Goal: Information Seeking & Learning: Find specific fact

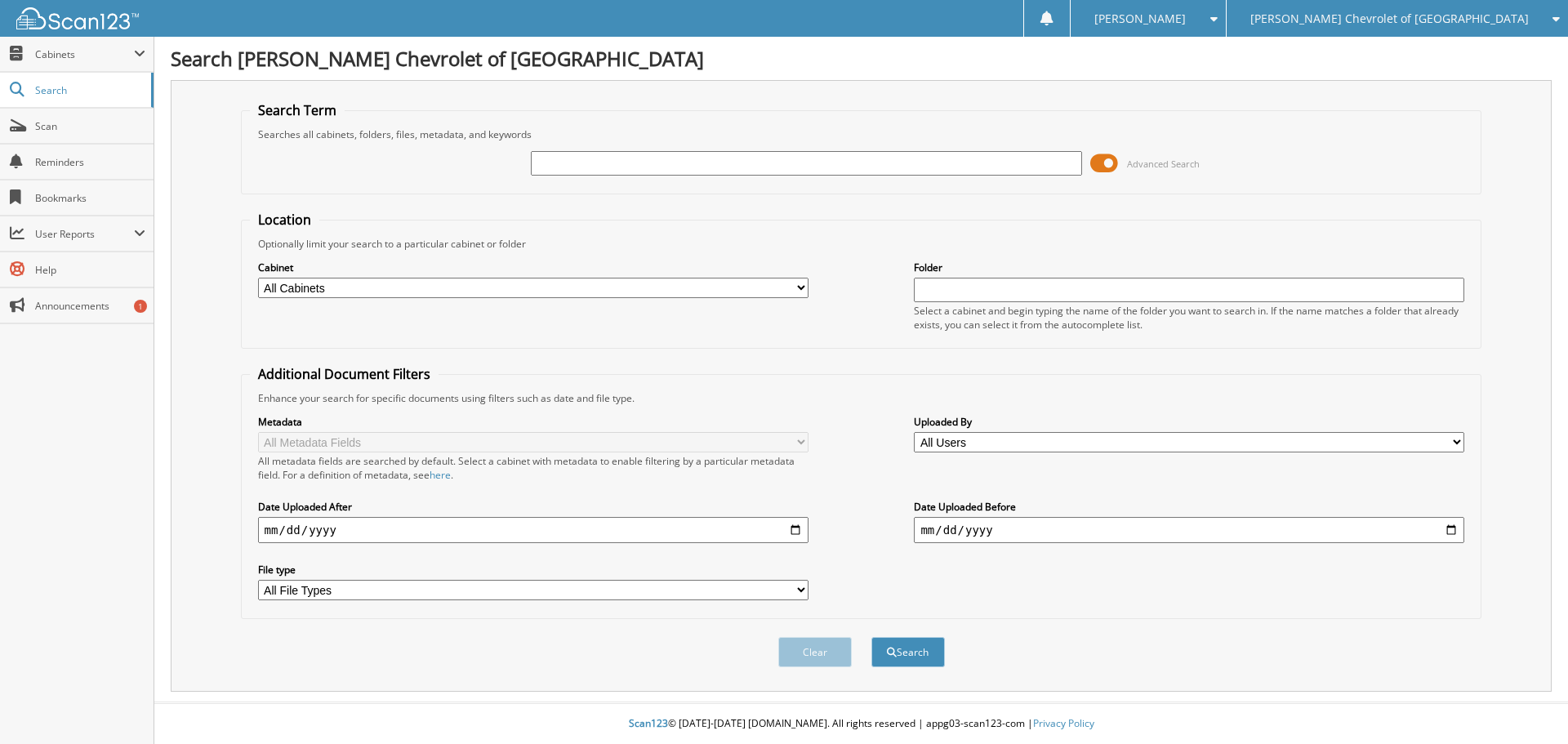
click at [565, 164] on input "text" at bounding box center [806, 163] width 551 height 24
type input "86534830"
click at [871, 637] on button "Search" at bounding box center [907, 652] width 73 height 30
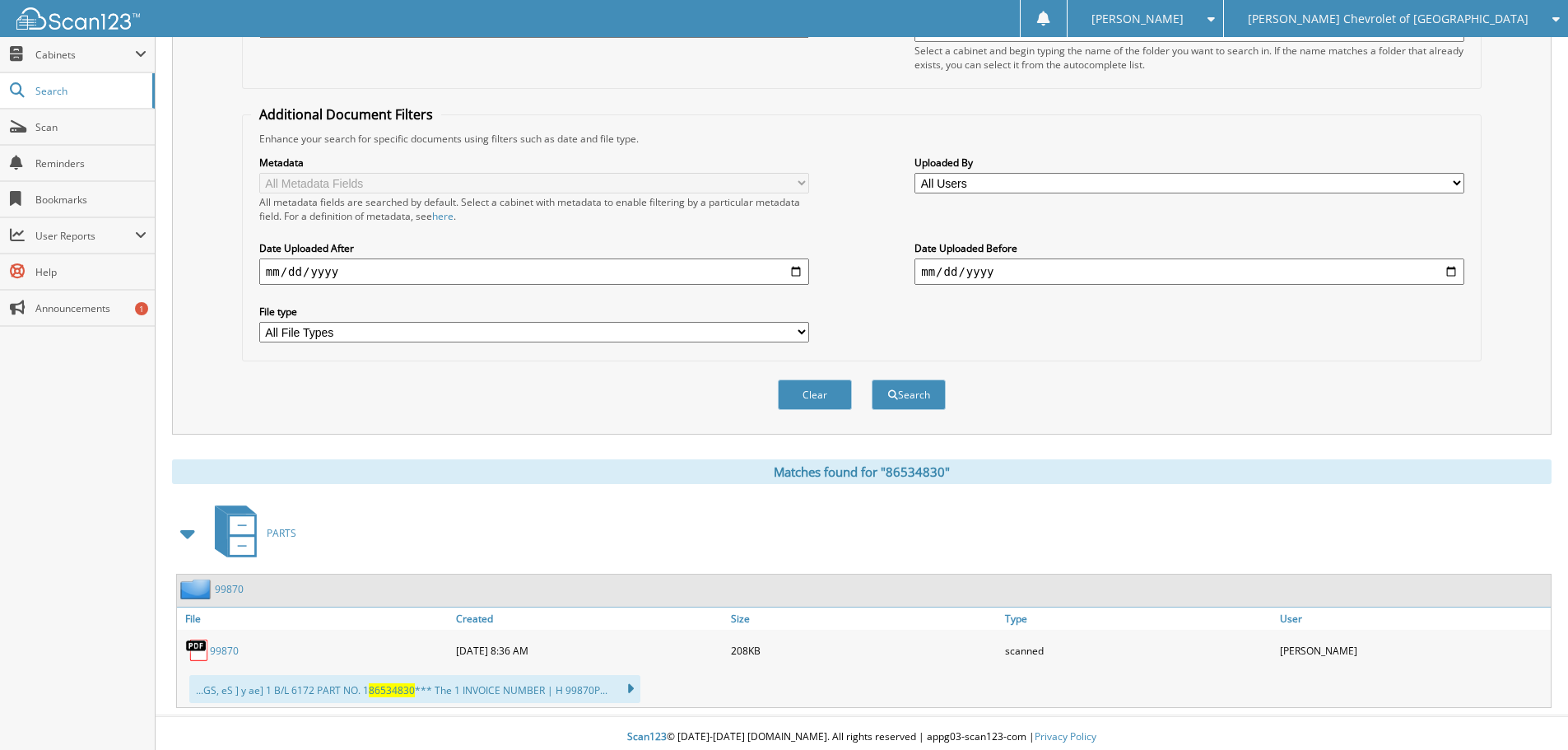
scroll to position [270, 0]
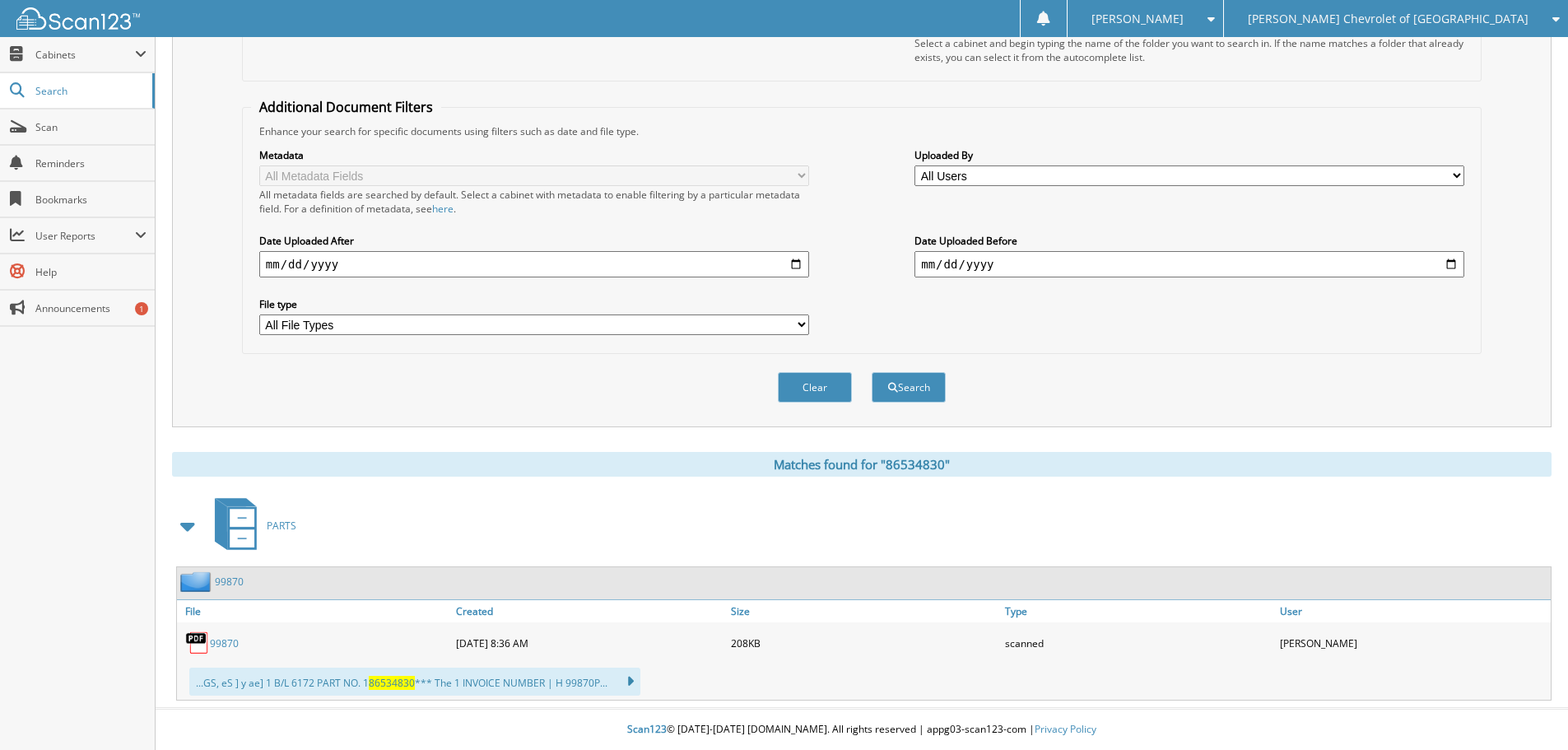
click at [229, 647] on link "99870" at bounding box center [224, 643] width 28 height 14
click at [226, 640] on link "99870" at bounding box center [224, 643] width 28 height 14
